Goal: Information Seeking & Learning: Learn about a topic

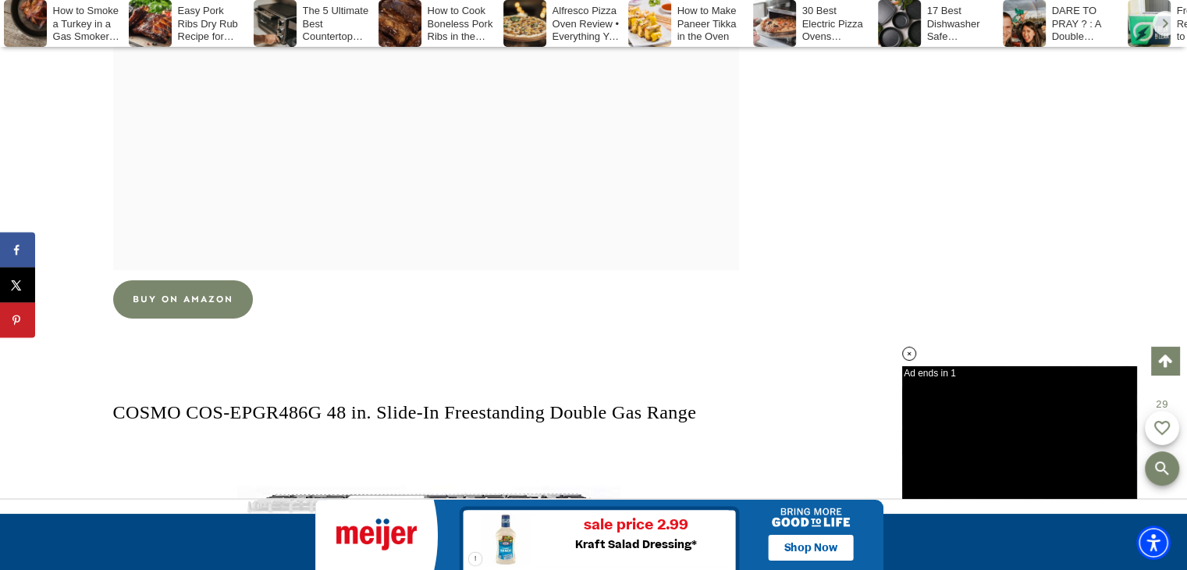
scroll to position [11141, 0]
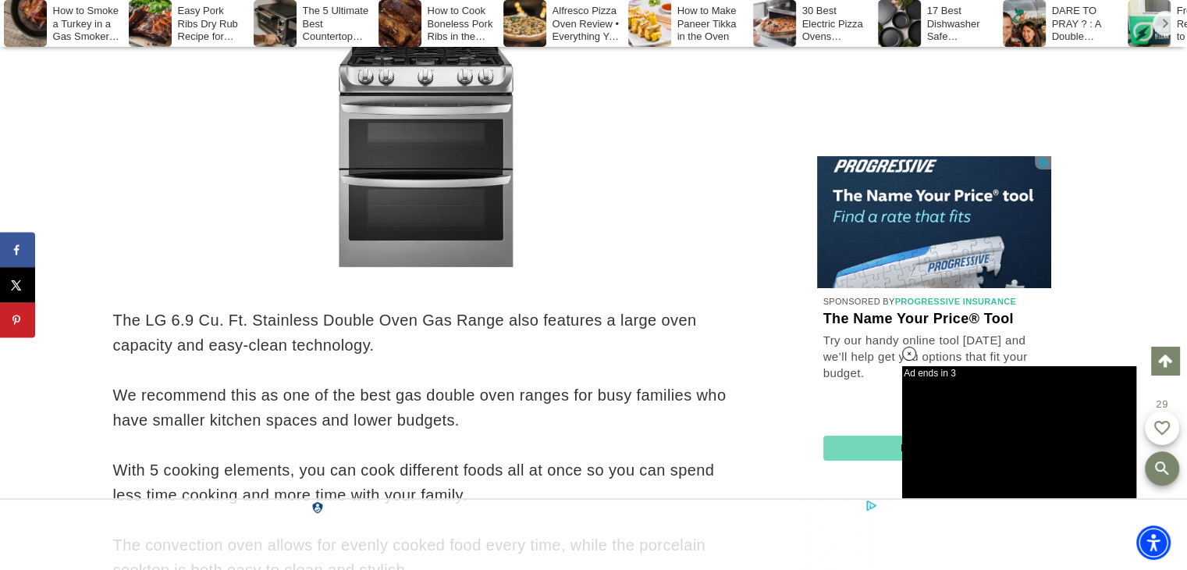
scroll to position [36096, 0]
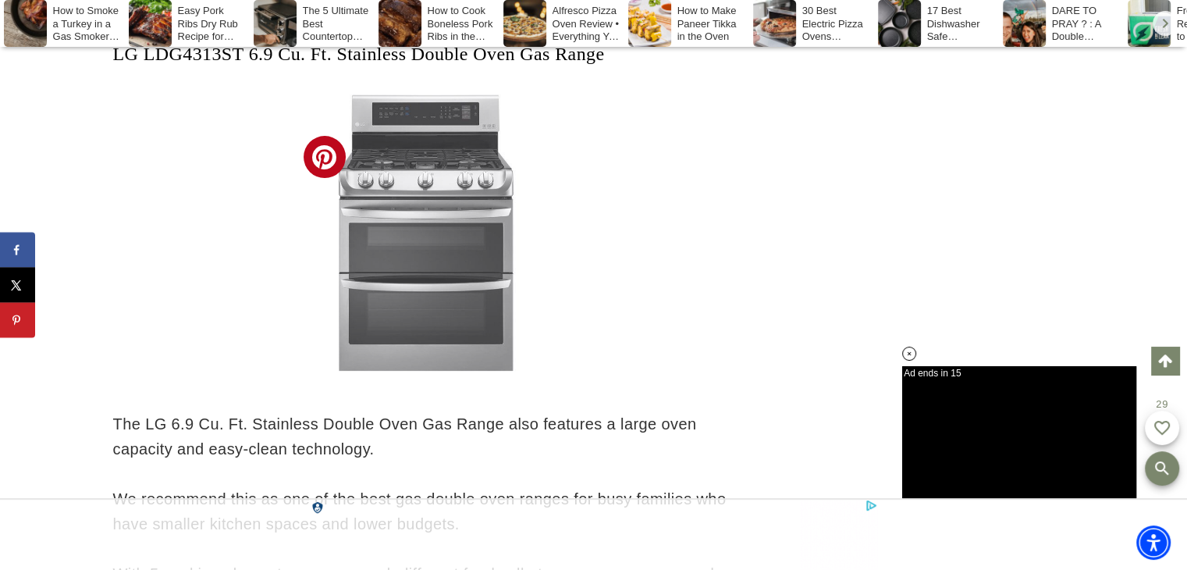
click at [459, 251] on img at bounding box center [426, 232] width 276 height 276
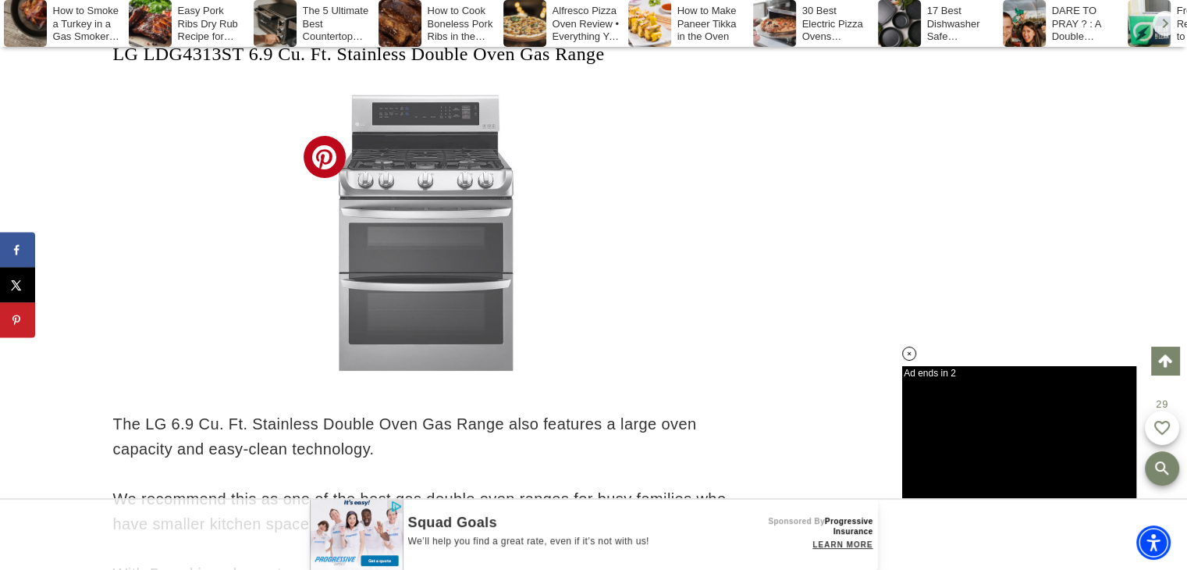
click at [412, 204] on img at bounding box center [426, 232] width 276 height 276
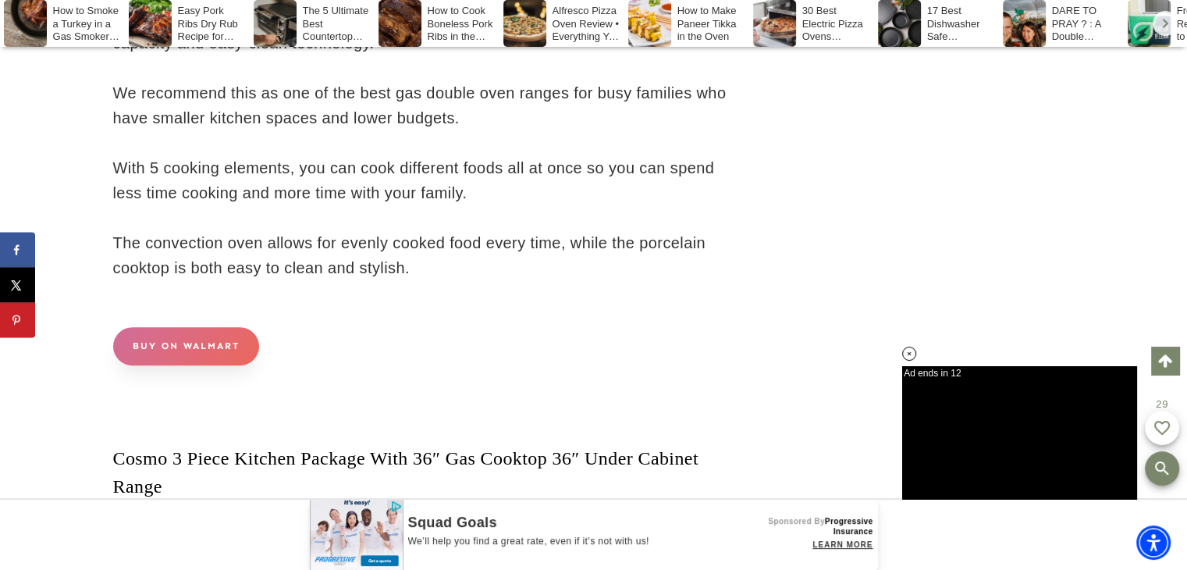
click at [209, 365] on link "BUY ON WALMART" at bounding box center [186, 346] width 146 height 38
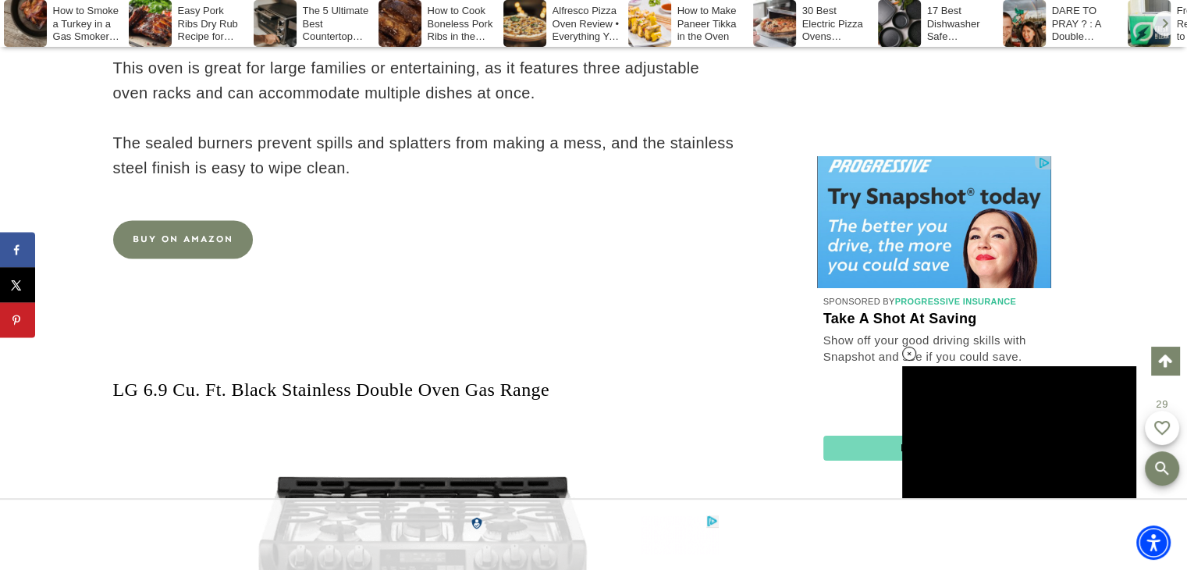
scroll to position [38344, 0]
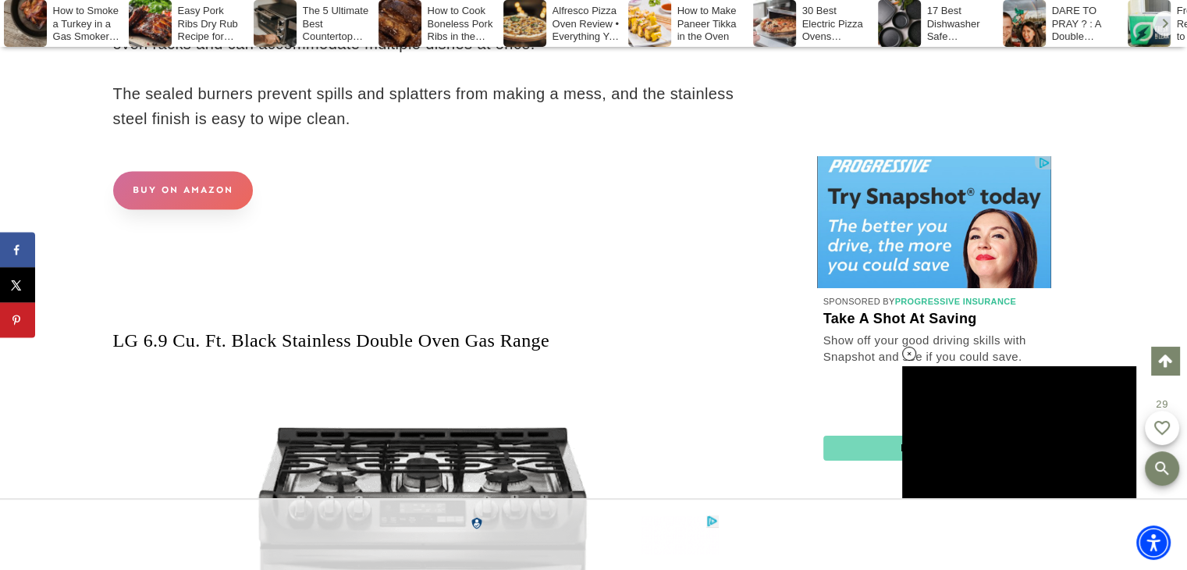
click at [197, 209] on link "BUY ON AMAZON" at bounding box center [183, 190] width 140 height 38
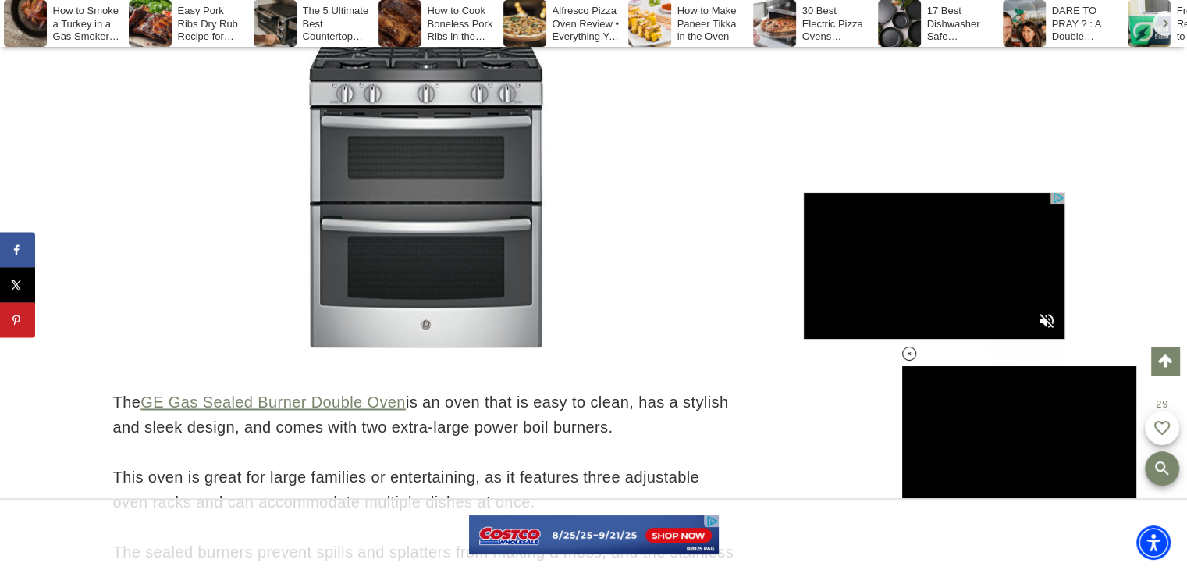
scroll to position [38000, 0]
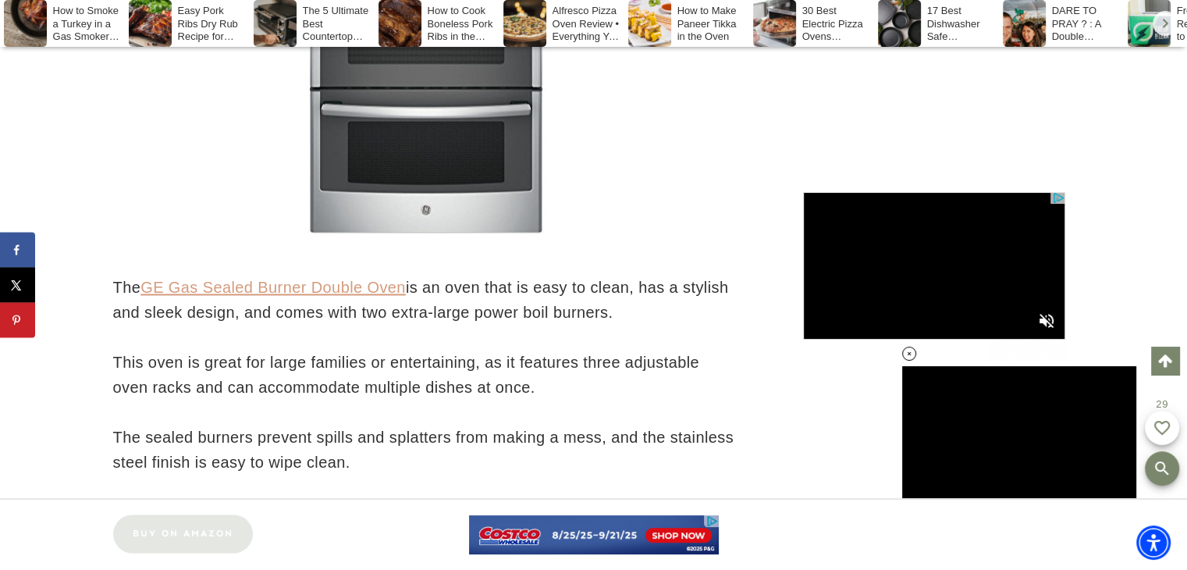
click at [318, 296] on link "GE Gas Sealed Burner Double Oven" at bounding box center [272, 287] width 265 height 17
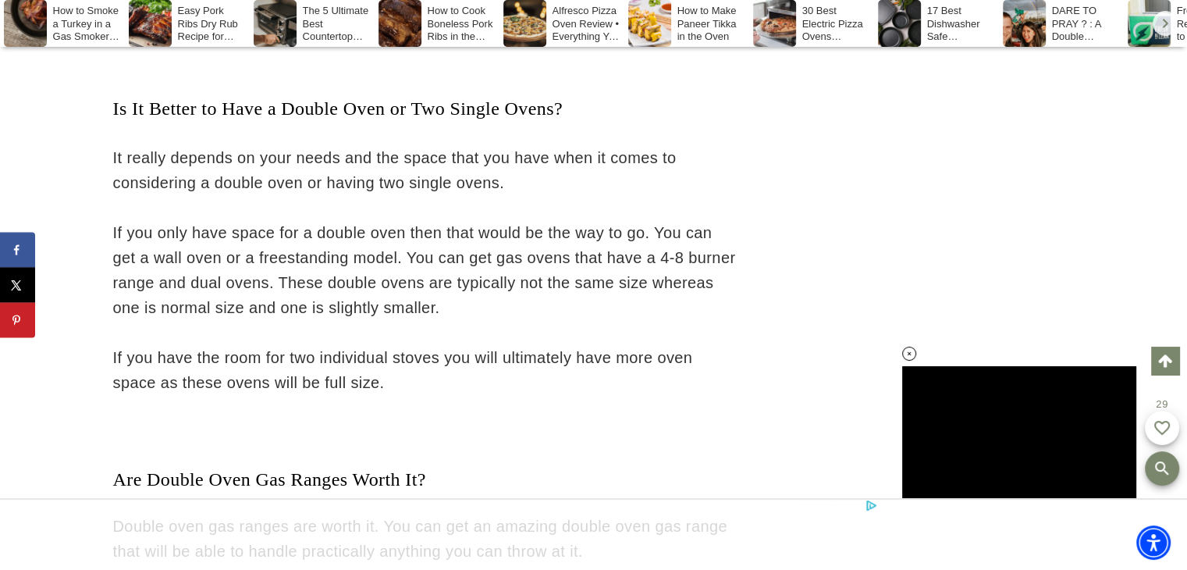
scroll to position [43475, 0]
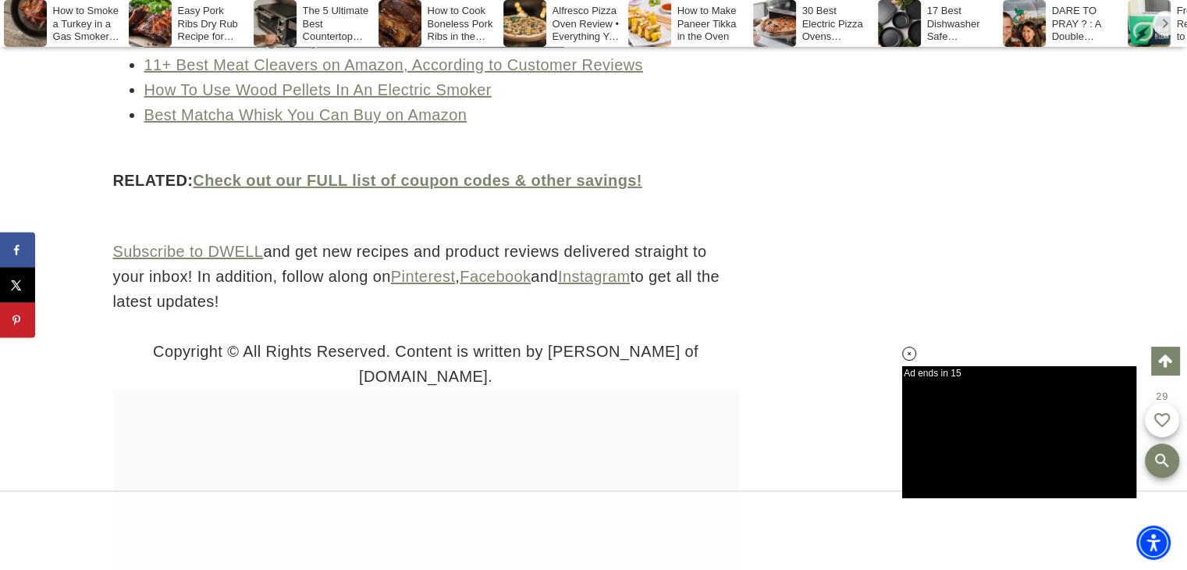
scroll to position [47127, 0]
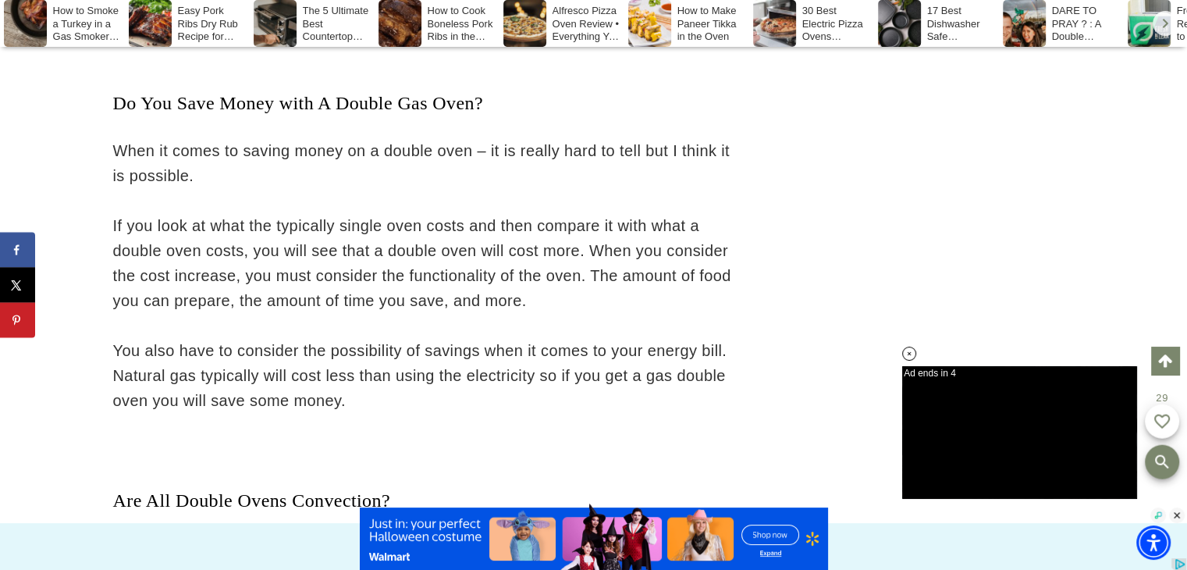
scroll to position [42408, 0]
